Goal: Communication & Community: Answer question/provide support

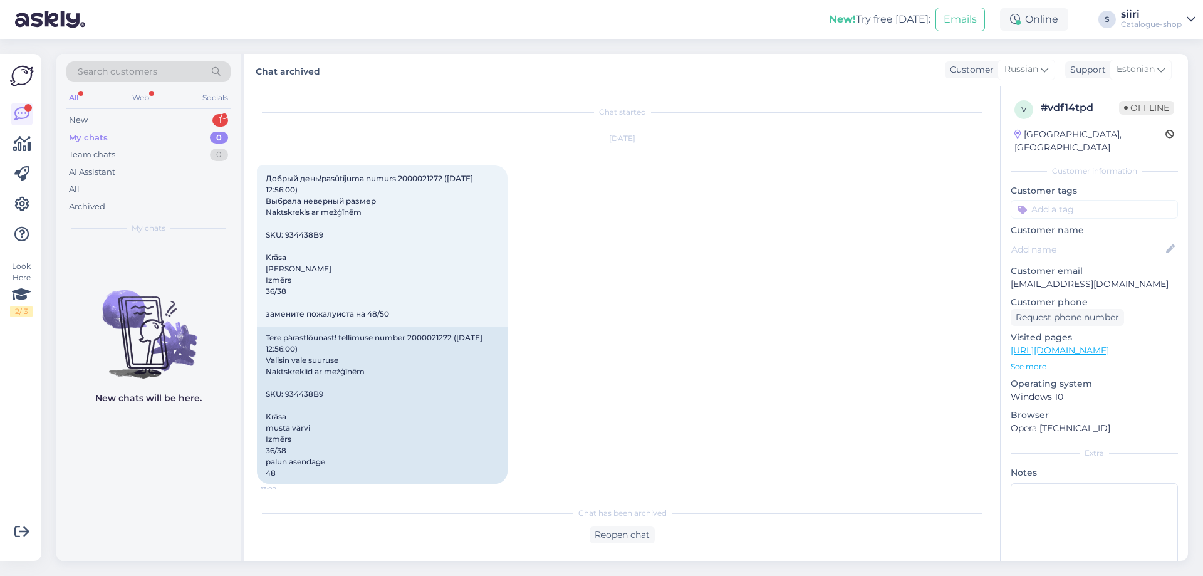
scroll to position [84, 0]
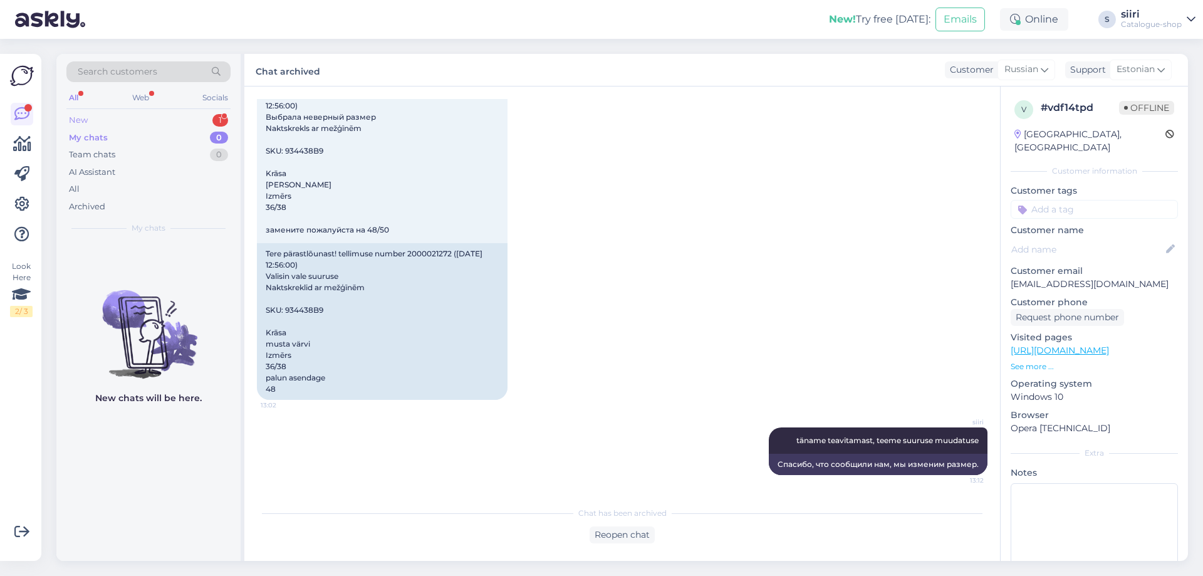
click at [76, 117] on div "New" at bounding box center [78, 120] width 19 height 13
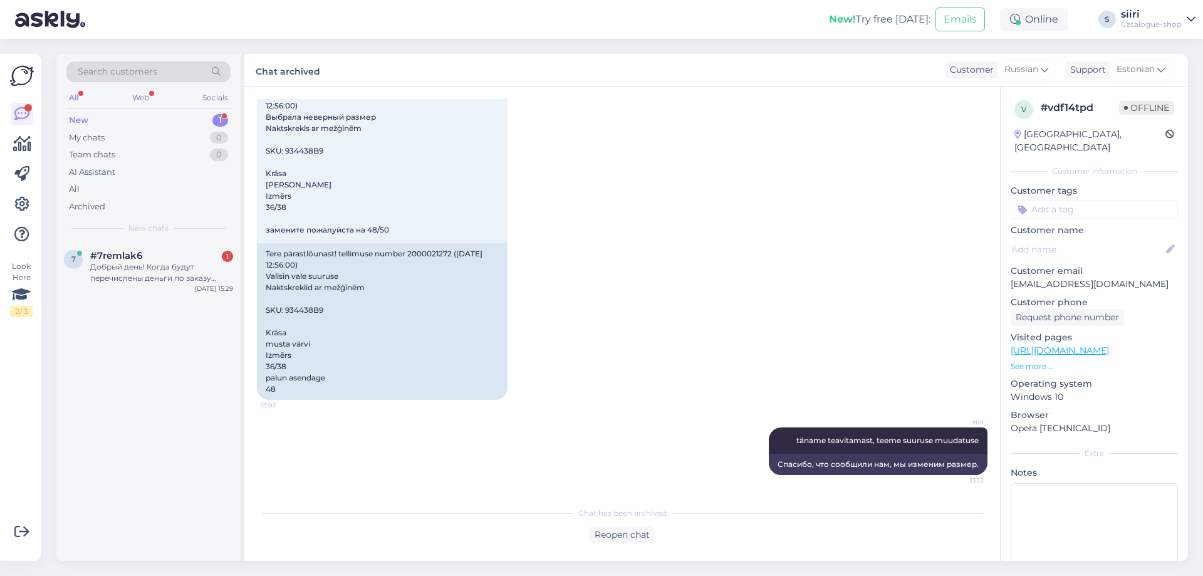
click at [85, 118] on div "New" at bounding box center [78, 120] width 19 height 13
click at [110, 281] on div "Добрый день! Когда будут перечислены деньги по заказу #000050786?" at bounding box center [161, 272] width 143 height 23
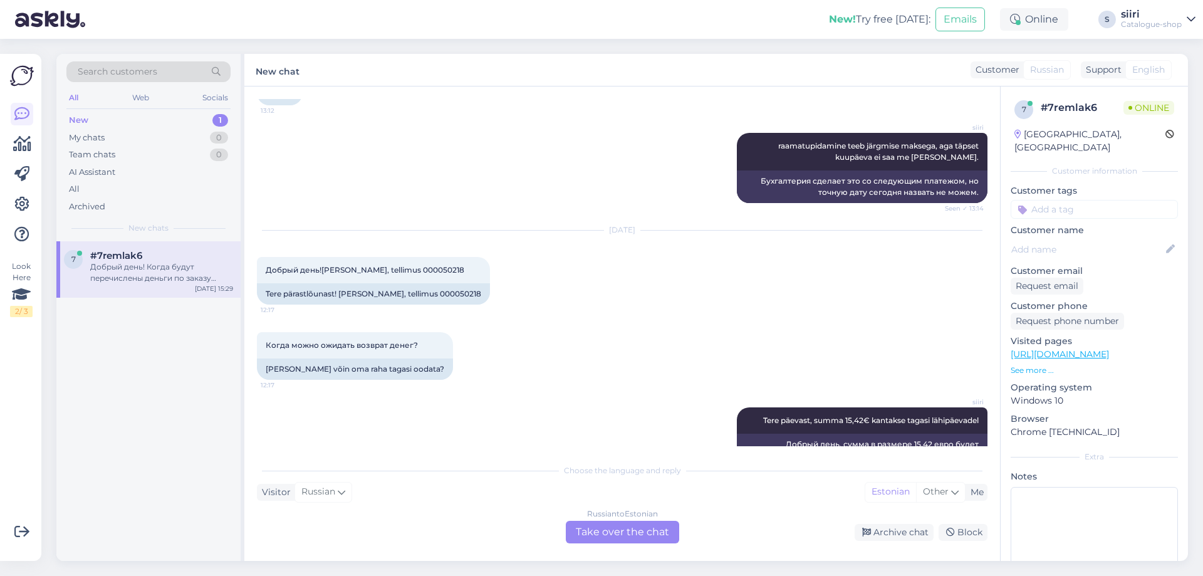
scroll to position [654, 0]
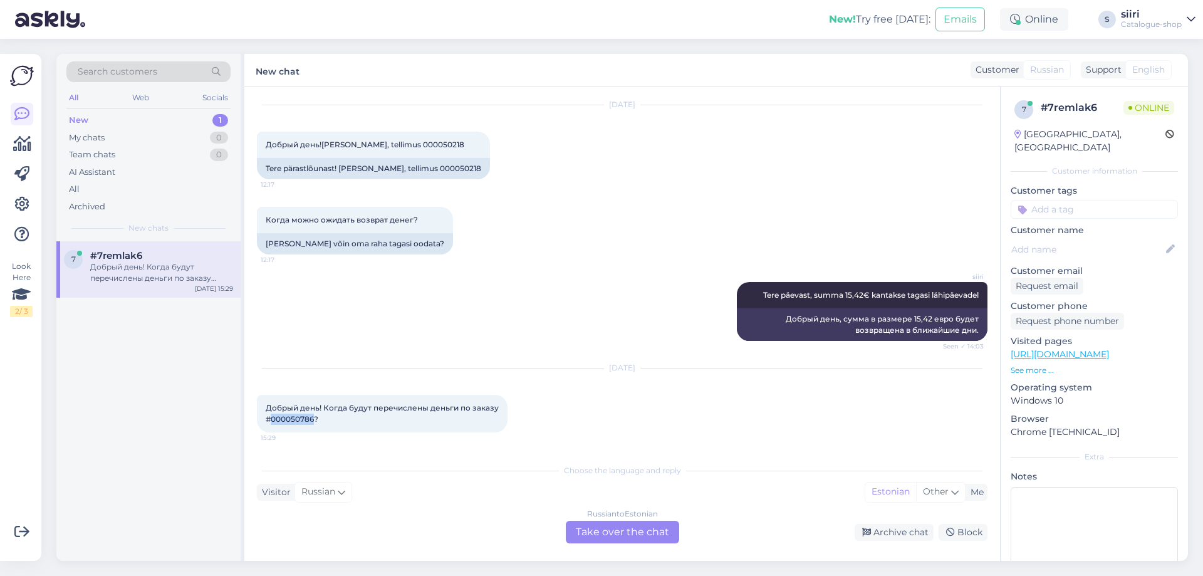
drag, startPoint x: 313, startPoint y: 419, endPoint x: 273, endPoint y: 420, distance: 39.5
click at [273, 420] on span "Добрый день! Когда будут перечислены деньги по заказу #000050786?" at bounding box center [383, 413] width 235 height 21
copy span "000050786"
click at [190, 499] on div "7 #7remlak6 Добрый день! Когда будут перечислены деньги по заказу #000050786? […" at bounding box center [148, 401] width 184 height 320
click at [633, 531] on div "Russian to Estonian Take over the chat" at bounding box center [622, 532] width 113 height 23
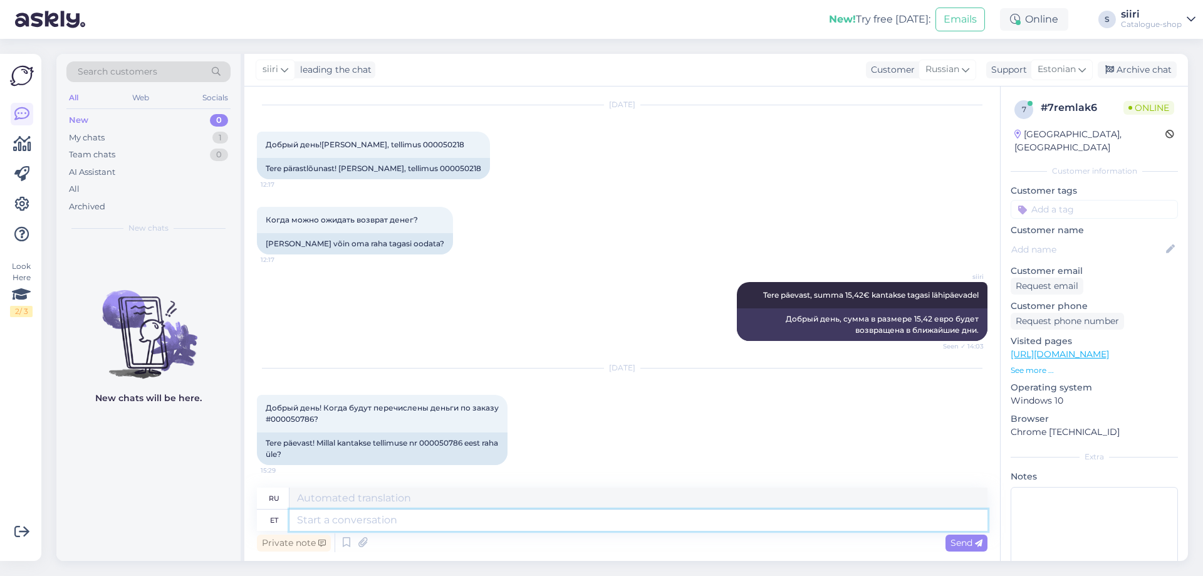
click at [330, 518] on textarea at bounding box center [638, 519] width 698 height 21
type textarea "tERE"
type textarea "привет"
type textarea "t"
type textarea "T"
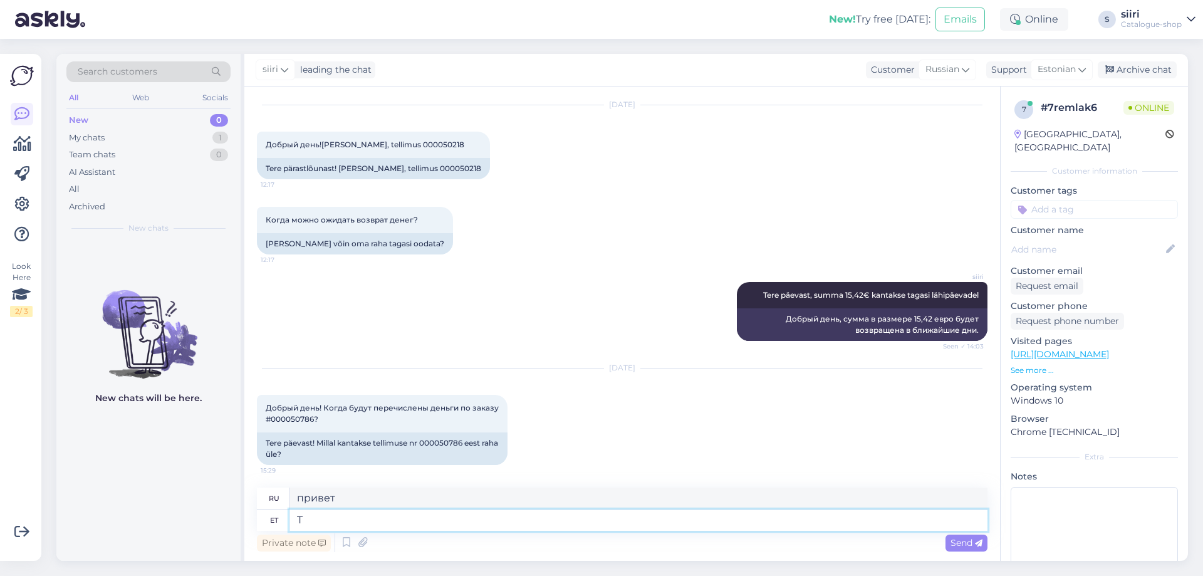
type textarea "Т"
type textarea "TERE"
type textarea "ПРИВЕТ"
type textarea "Tere"
type textarea "Привет"
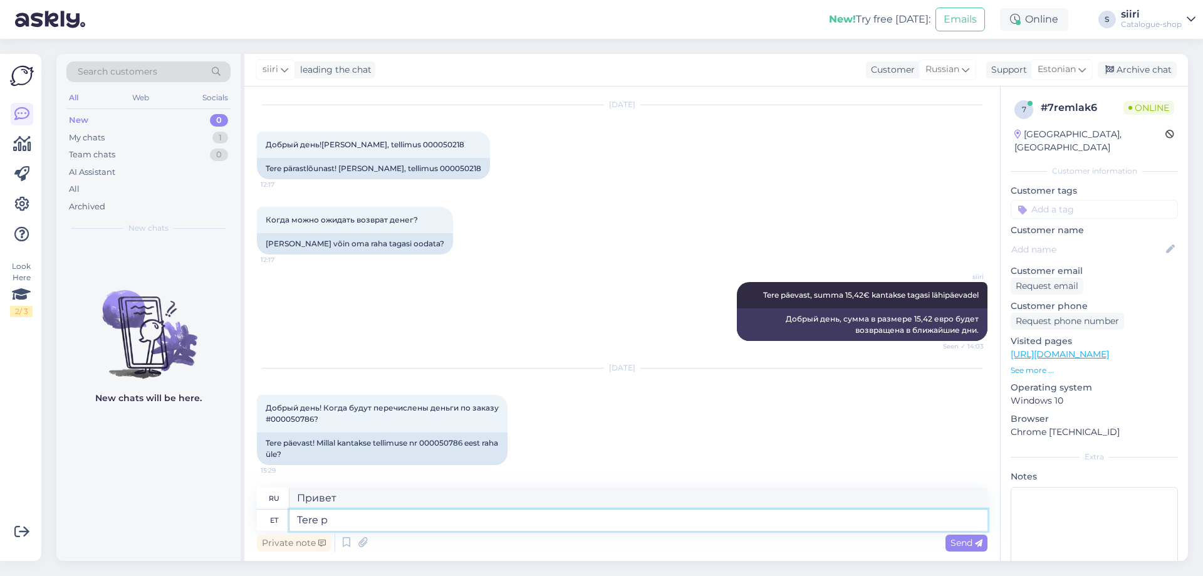
type textarea "Tere pä"
type textarea "Привет,"
type textarea "Tere päevast"
type textarea "Добрый день"
type textarea "Tere päevast,"
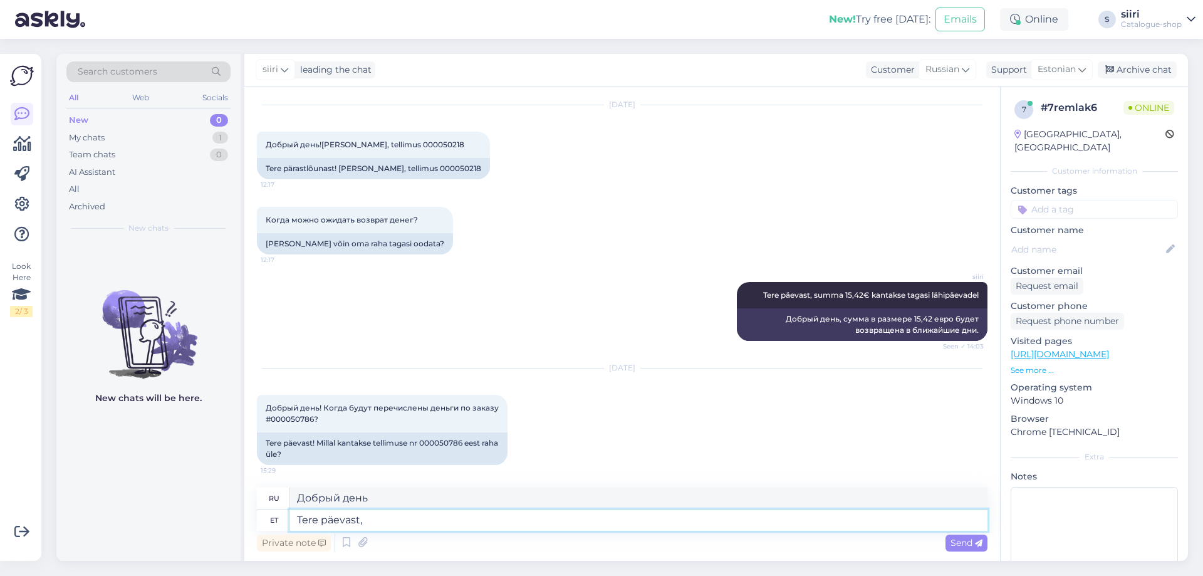
type textarea "Добрый день,"
type textarea "Tere päevast, raha"
type textarea "Добрый день, деньги."
type textarea "Tere päevast, raha laekub sellel"
type textarea "Добрый день, деньги поступают."
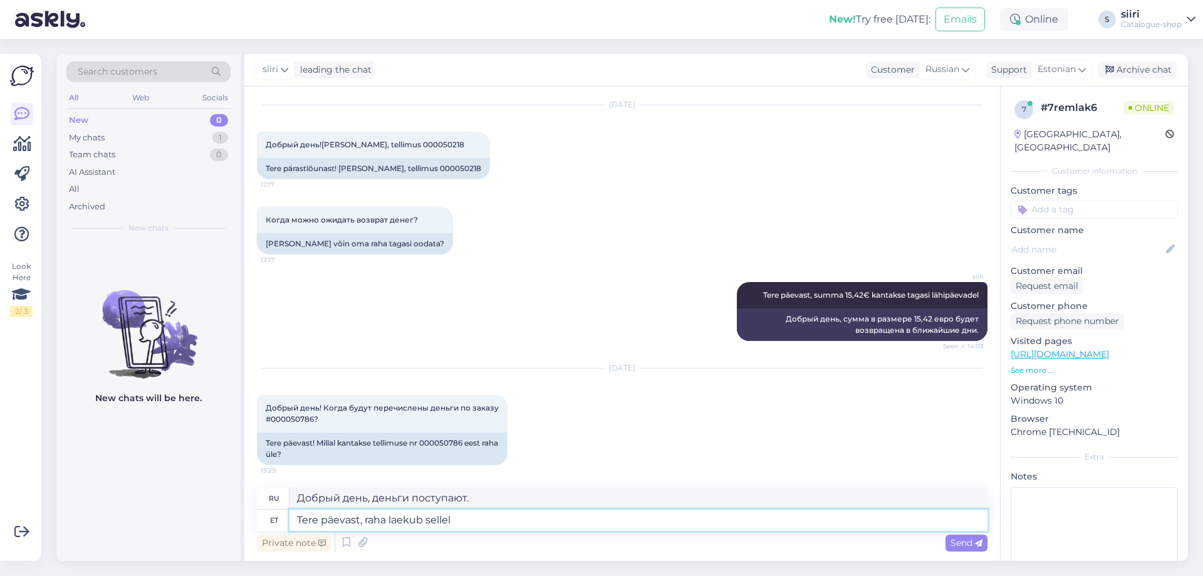
type textarea "Tere päevast, raha laekub sellel"
type textarea "Добрый день, деньги поступают на этот счет"
type textarea "Tere päevast, raha laekub sellel nädalal"
type textarea "Добрый день, деньги поступят на этой неделе."
type textarea "Tere päevast, raha laekub sellel nädalal,"
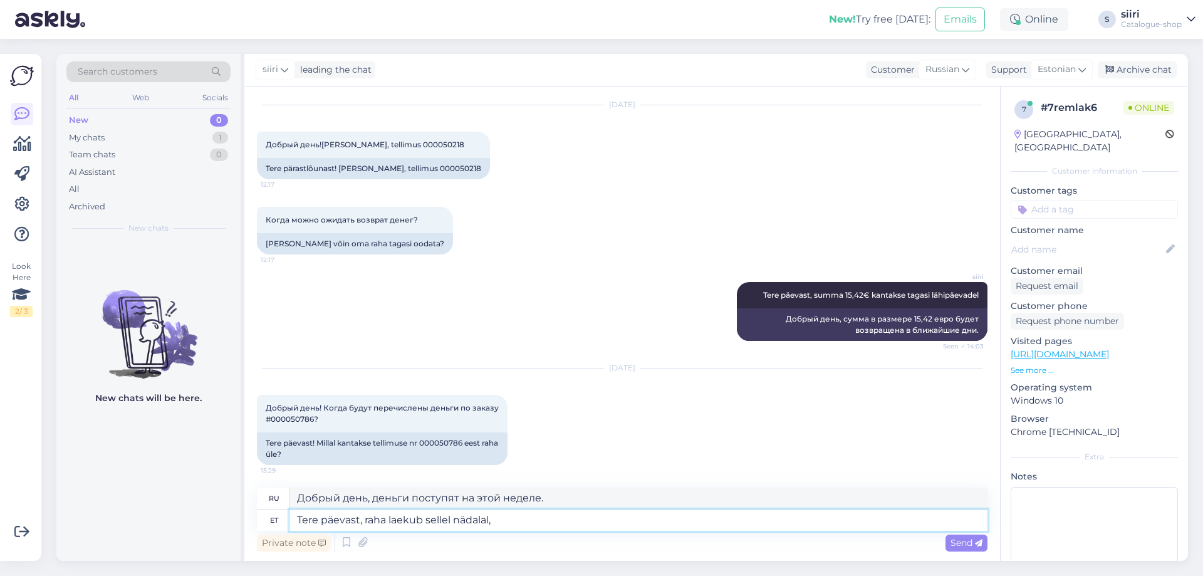
type textarea "Добрый день, деньги поступят на этой неделе,"
type textarea "Tere päevast, raha laekub sellel nädalal, tä"
type textarea "Добрый день, деньги поступят на этой неделе, пожалуйста."
type textarea "Tere päevast, raha laekub sellel nädalal, täpset"
type textarea "Добрый день, деньги поступят на этой неделе, точно."
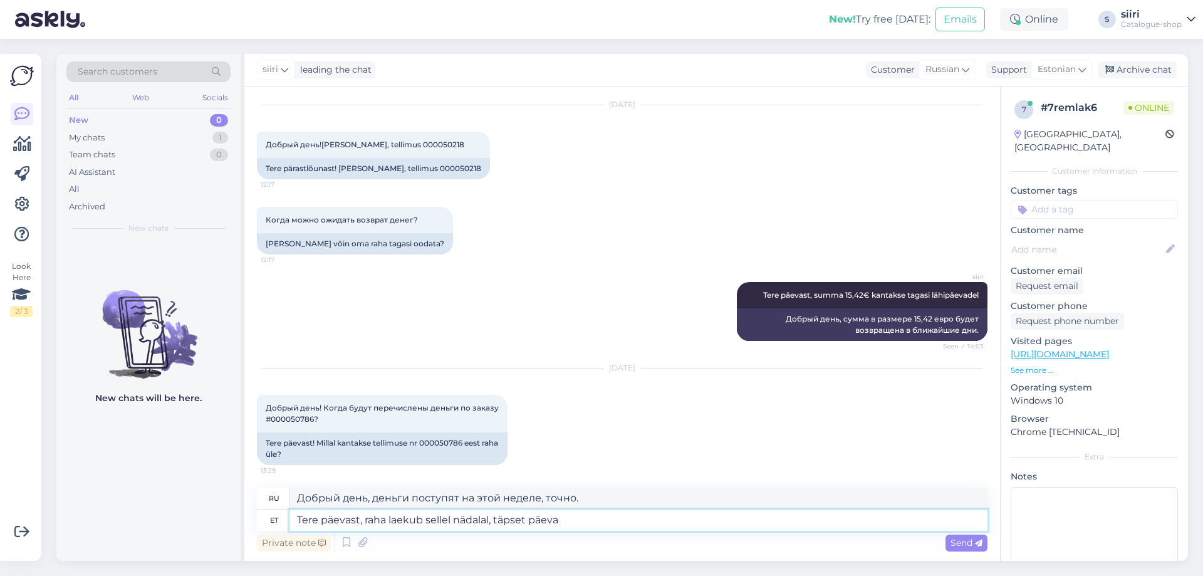
type textarea "Tere päevast, raha laekub sellel nädalal, täpset päeva"
type textarea "Добрый день, деньги поступят на этой неделе, именно в этот день."
type textarea "Tere päevast, raha laekub sellel nädalal, täpset päeva ei"
type textarea "Добрый день, деньги поступят на этой неделе, точной даты нет."
type textarea "Tere päevast, raha laekub sellel nädalal, täpset päeva ei saa"
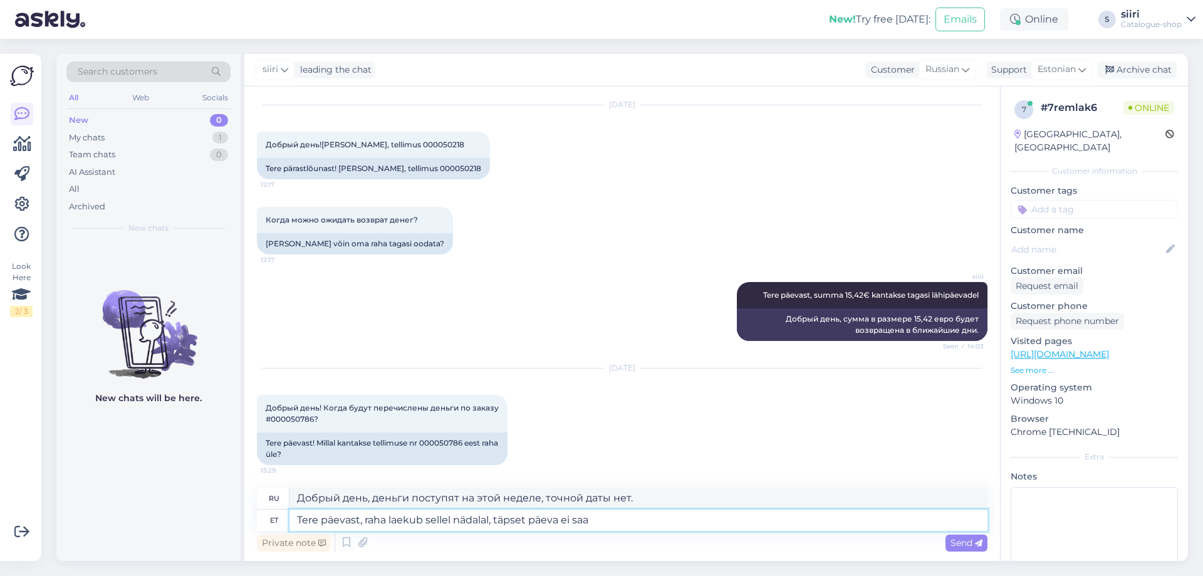
type textarea "Добрый день, деньги поступят на этой неделе, точную дату назвать не могу."
type textarea "Tere päevast, raha laekub sellel nädalal, täpset päeva ei saa veel"
type textarea "Добрый день, деньги поступят на этой неделе, точную дату пока назвать не могу."
type textarea "Tere päevast, raha laekub sellel nädalal, täpset päeva ei saa veel öelda."
type textarea "Добрый день, деньги поступят на этой неделе, точная дата пока не может быть объ…"
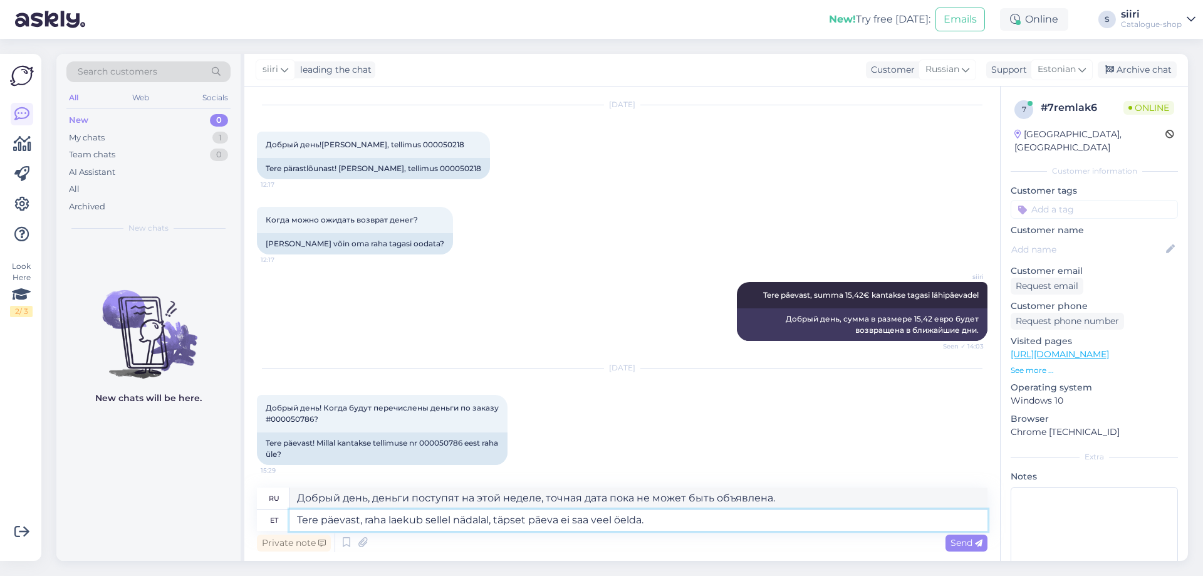
click at [531, 518] on textarea "Tere päevast, raha laekub sellel nädalal, täpset päeva ei saa veel öelda." at bounding box center [638, 519] width 698 height 21
type textarea "Tere päevast, raha laekub sellel nädalal, täpset kuupäeva ei saa veel öelda."
type textarea "Добрый день, деньги поступят на этой неделе, точную дату пока назвать невозможн…"
type textarea "Tere päevast, raha laekub sellel nädalal, täpset kuupäeva ei saa veel öelda."
click at [971, 545] on span "Send" at bounding box center [967, 542] width 32 height 11
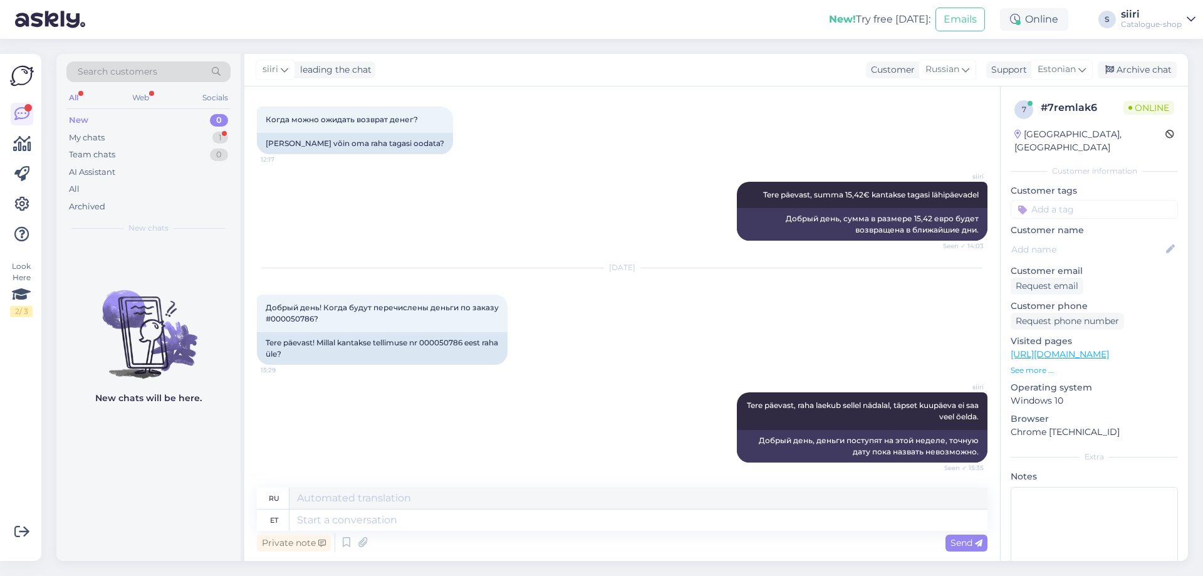
scroll to position [830, 0]
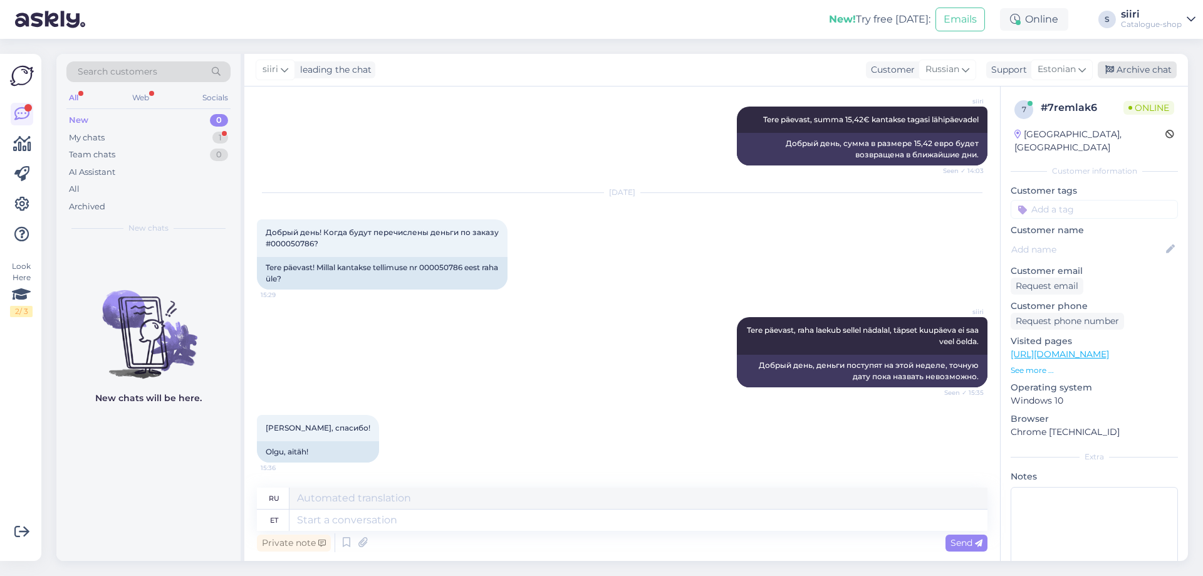
click at [1145, 69] on div "Archive chat" at bounding box center [1137, 69] width 79 height 17
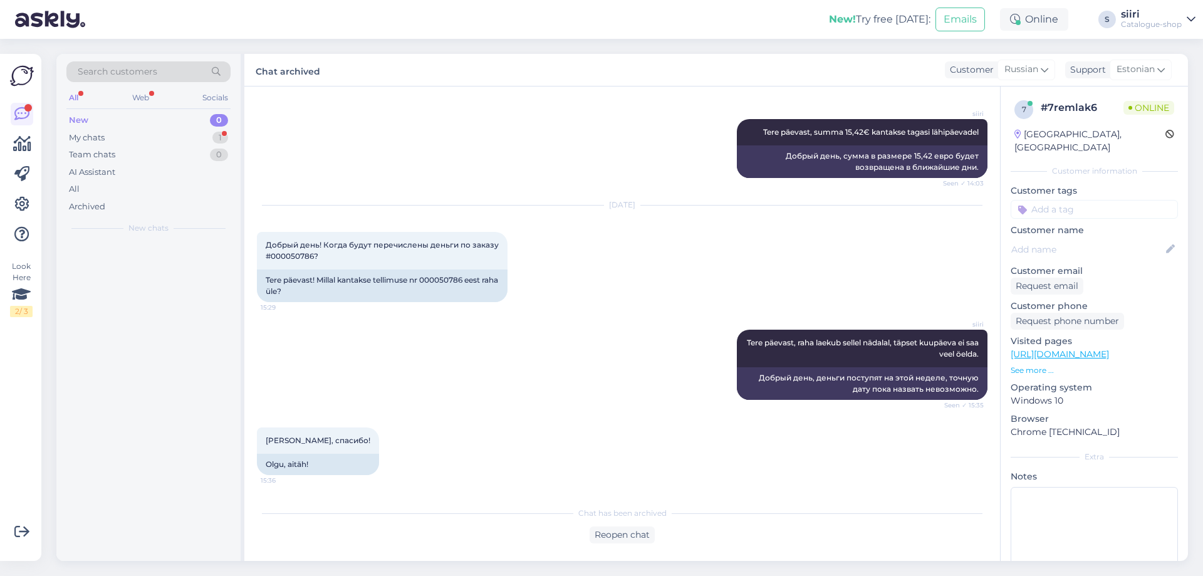
scroll to position [817, 0]
